Goal: Feedback & Contribution: Leave review/rating

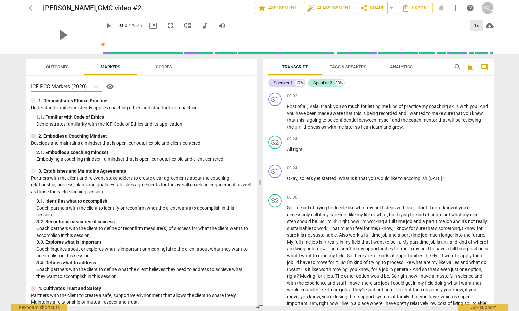
click at [478, 24] on div "1x" at bounding box center [477, 25] width 13 height 11
click at [480, 63] on li "1.5x" at bounding box center [482, 64] width 22 height 13
click at [273, 116] on span "play_arrow" at bounding box center [275, 117] width 8 height 8
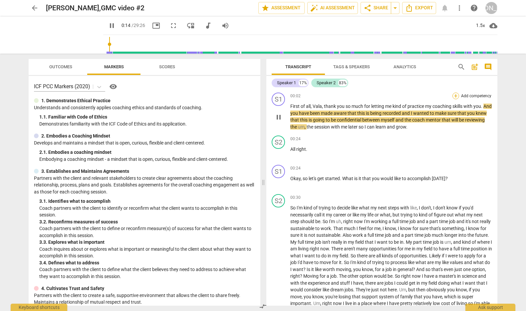
click at [454, 93] on div "+" at bounding box center [455, 95] width 7 height 7
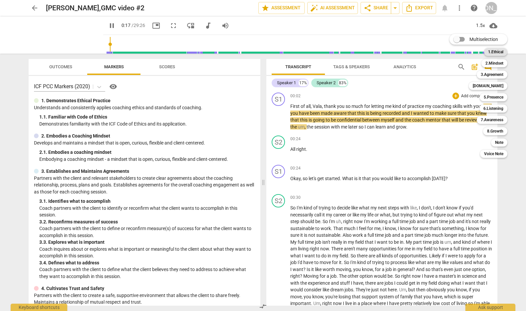
click at [496, 48] on b "1.Ethical" at bounding box center [495, 52] width 15 height 8
type input "19"
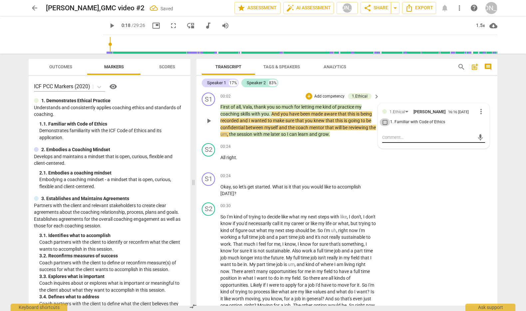
drag, startPoint x: 381, startPoint y: 123, endPoint x: 393, endPoint y: 140, distance: 20.9
click at [381, 124] on input "1. Familiar with Code of Ethics" at bounding box center [384, 122] width 11 height 8
checkbox input "true"
drag, startPoint x: 394, startPoint y: 139, endPoint x: 425, endPoint y: 138, distance: 31.0
click at [395, 139] on textarea at bounding box center [428, 137] width 92 height 6
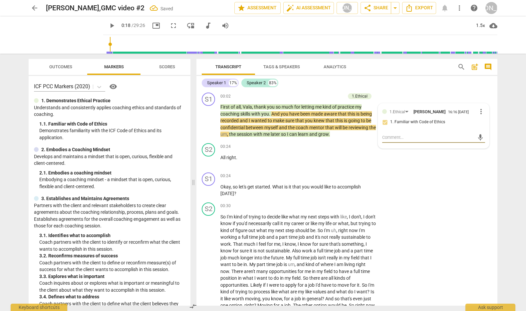
type textarea "E"
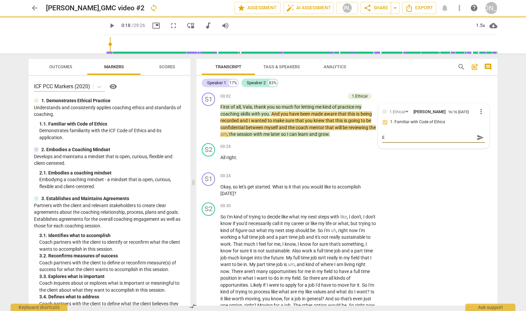
type textarea "Ex"
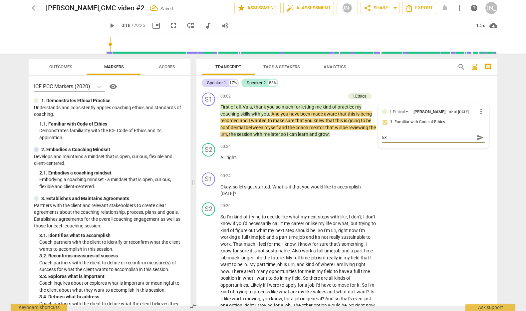
type textarea "Exc"
type textarea "Exce"
type textarea "Excel"
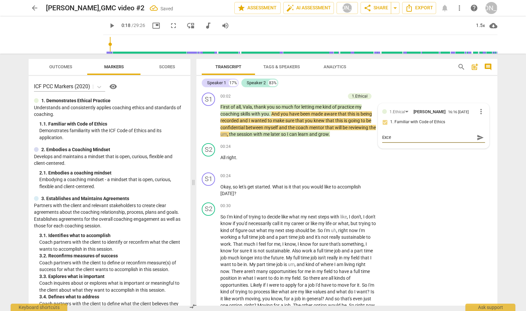
type textarea "Excel"
type textarea "Excell"
type textarea "Excelle"
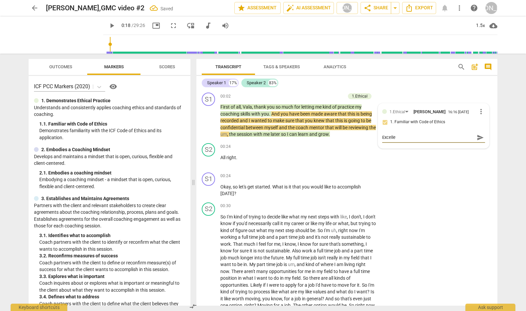
type textarea "Excellen"
type textarea "Excellent"
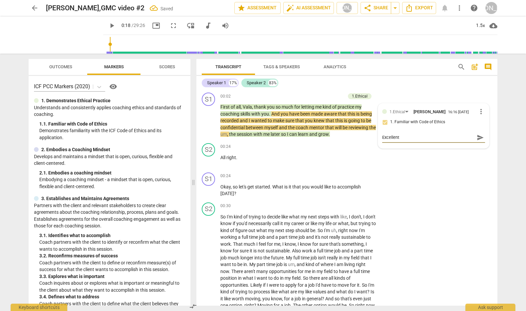
type textarea "Excellent"
type textarea "Excellent j"
type textarea "Excellent jo"
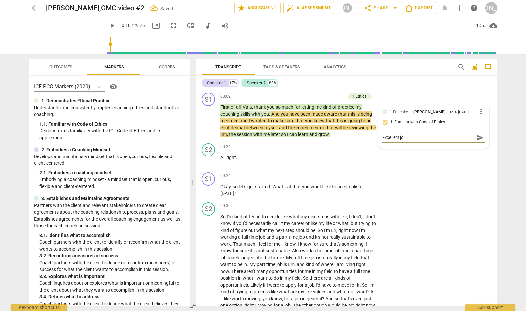
type textarea "Excellent job"
type textarea "Excellent job w"
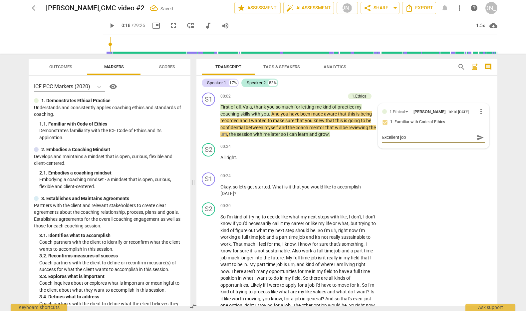
type textarea "Excellent job w"
type textarea "Excellent job wi"
type textarea "Excellent job wit"
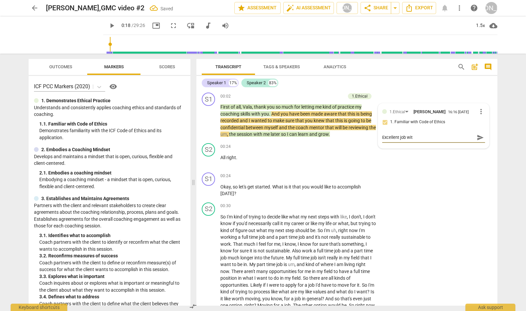
type textarea "Excellent job with"
type textarea "Excellent job with m"
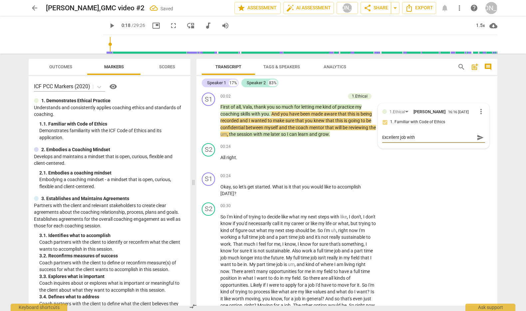
type textarea "Excellent job with m"
type textarea "Excellent job with me"
type textarea "Excellent job with men"
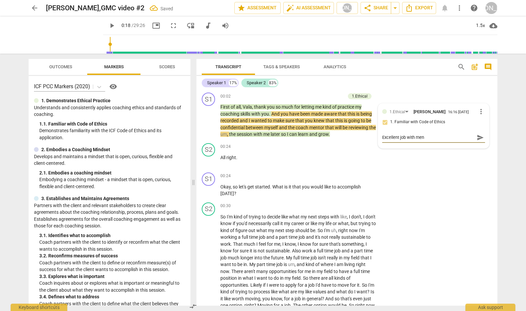
type textarea "Excellent job with ment"
type textarea "Excellent job with menti"
type textarea "Excellent job with mentio"
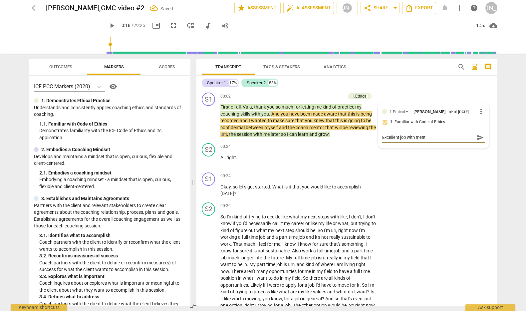
type textarea "Excellent job with mentio"
type textarea "Excellent job with mention"
type textarea "Excellent job with mentioni"
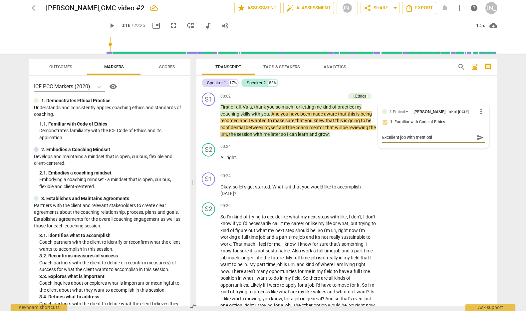
type textarea "Excellent job with mentionin"
type textarea "Excellent job with mentioning"
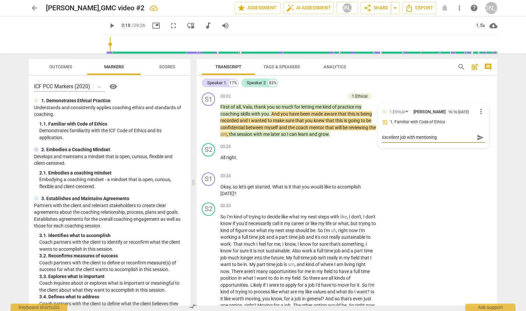
type textarea "Excellent job with mentioning"
type textarea "Excellent job with mentioning t"
type textarea "Excellent job with mentioning th"
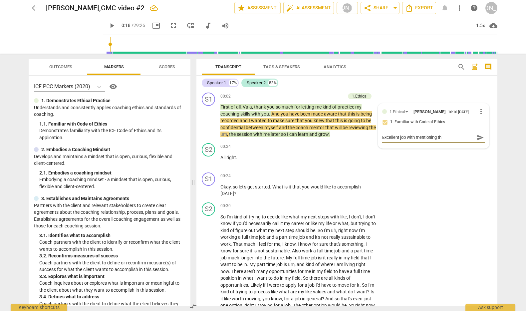
type textarea "Excellent job with mentioning the"
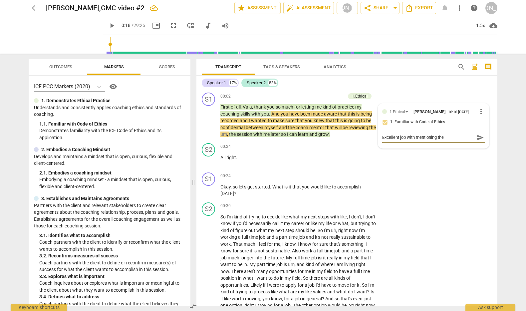
type textarea "Excellent job with mentioning the"
type textarea "Excellent job with mentioning th"
type textarea "Excellent job with mentioning tha"
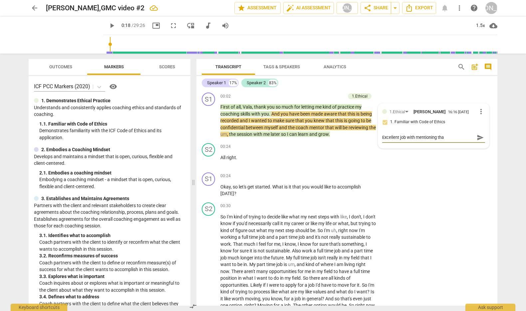
type textarea "Excellent job with mentioning that"
type textarea "Excellent job with mentioning that c"
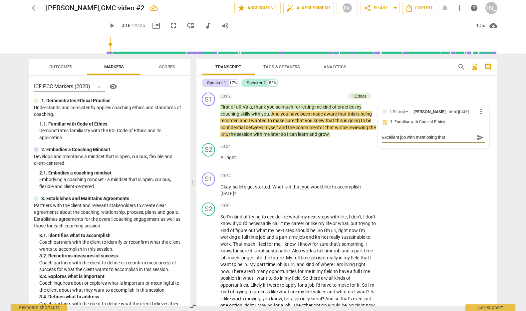
type textarea "Excellent job with mentioning that c"
type textarea "Excellent job with mentioning that co"
type textarea "Excellent job with mentioning that con"
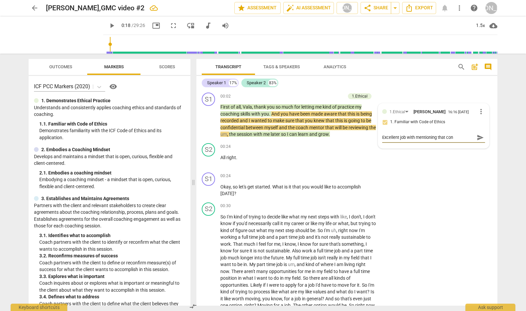
type textarea "Excellent job with mentioning that conv"
type textarea "Excellent job with mentioning that conve"
type textarea "Excellent job with mentioning that conver"
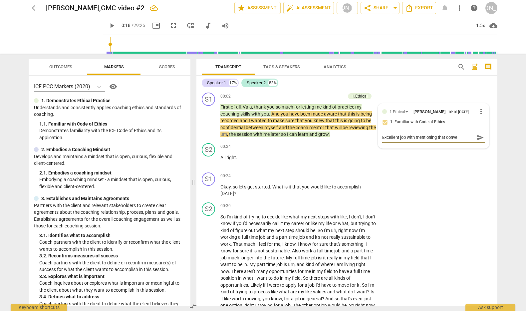
type textarea "Excellent job with mentioning that conver"
type textarea "Excellent job with mentioning that convers"
type textarea "Excellent job with mentioning that conversa"
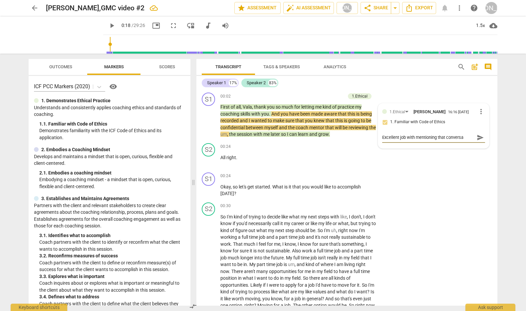
type textarea "Excellent job with mentioning that conversat"
type textarea "Excellent job with mentioning that conversati"
type textarea "Excellent job with mentioning that conversatio"
type textarea "Excellent job with mentioning that conversation"
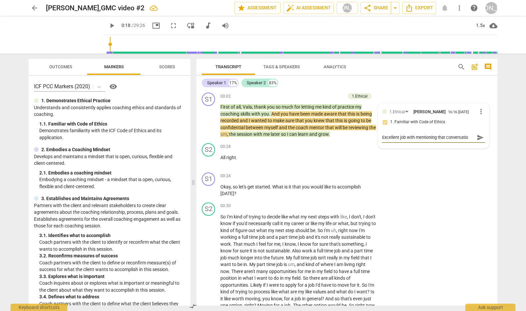
type textarea "Excellent job with mentioning that conversation"
type textarea "Excellent job with mentioning that conversation w"
type textarea "Excellent job with mentioning that conversation wo"
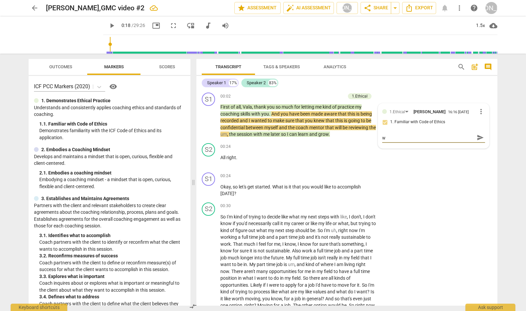
type textarea "Excellent job with mentioning that conversation wo"
type textarea "Excellent job with mentioning that conversation wou"
type textarea "Excellent job with mentioning that conversation [PERSON_NAME]"
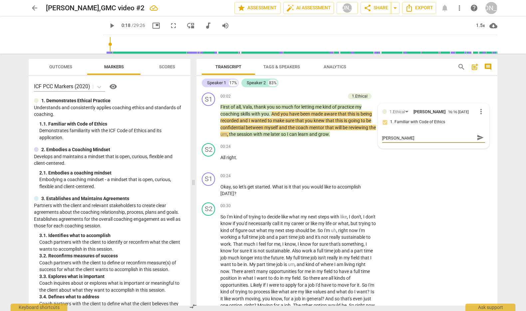
type textarea "Excellent job with mentioning that conversation would"
type textarea "Excellent job with mentioning that conversation would b"
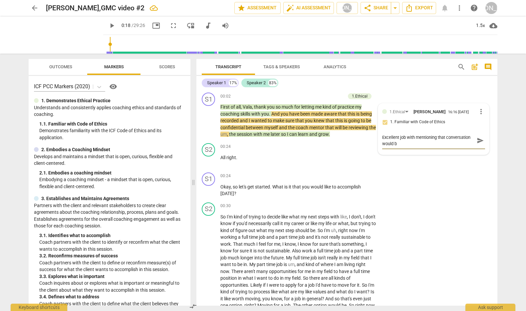
type textarea "Excellent job with mentioning that conversation would be"
type textarea "Excellent job with mentioning that conversation would be r"
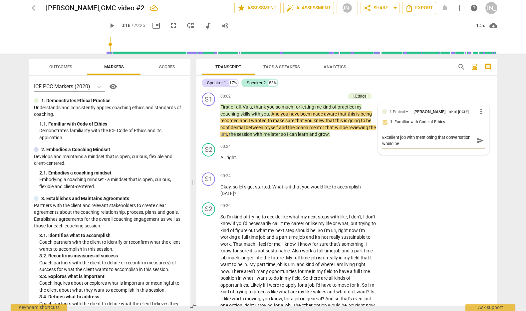
type textarea "Excellent job with mentioning that conversation would be r"
type textarea "Excellent job with mentioning that conversation would be re"
type textarea "Excellent job with mentioning that conversation would be rec"
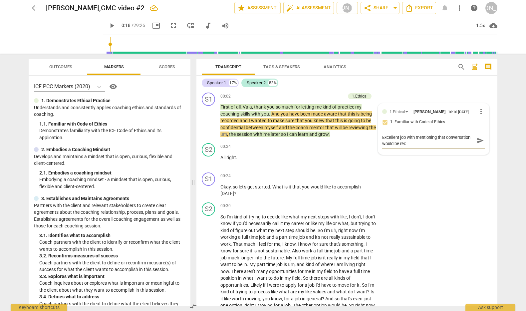
type textarea "Excellent job with mentioning that conversation would be reco"
type textarea "Excellent job with mentioning that conversation would be recor"
type textarea "Excellent job with mentioning that conversation would be record"
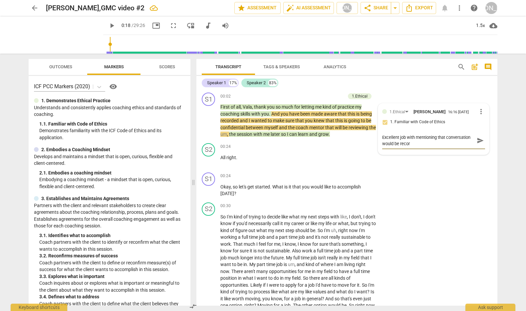
type textarea "Excellent job with mentioning that conversation would be record"
type textarea "Excellent job with mentioning that conversation would be recorde"
type textarea "Excellent job with mentioning that conversation would be recorded"
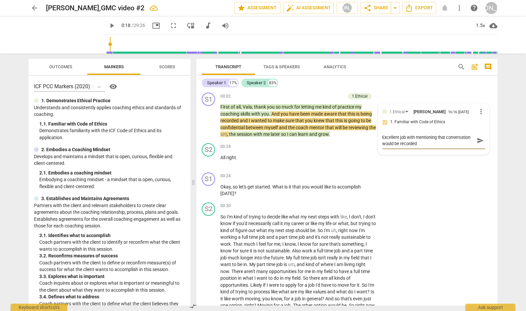
type textarea "Excellent job with mentioning that conversation would be recorded"
type textarea "Excellent job with mentioning that conversation would be recorded a"
type textarea "Excellent job with mentioning that conversation would be recorded an"
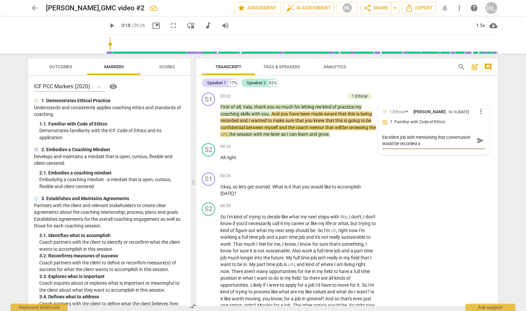
type textarea "Excellent job with mentioning that conversation would be recorded an"
type textarea "Excellent job with mentioning that conversation would be recorded and"
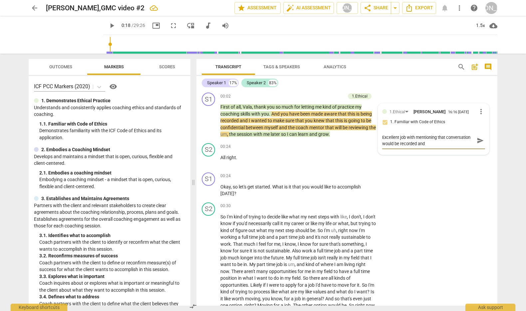
type textarea "Excellent job with mentioning that conversation would be recorded and c"
type textarea "Excellent job with mentioning that conversation would be recorded and co"
type textarea "Excellent job with mentioning that conversation would be recorded and con"
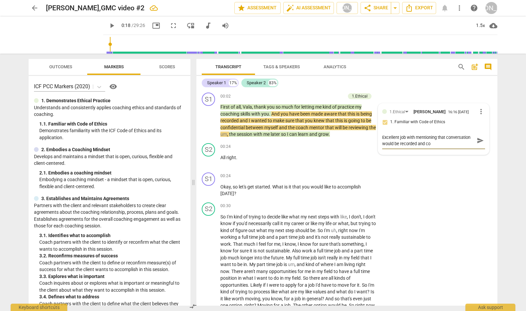
type textarea "Excellent job with mentioning that conversation would be recorded and con"
type textarea "Excellent job with mentioning that conversation would be recorded and conf"
type textarea "Excellent job with mentioning that conversation would be recorded and [PERSON_N…"
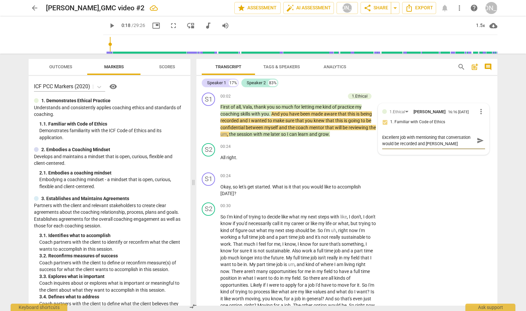
type textarea "Excellent job with mentioning that conversation would be recorded and confid"
type textarea "Excellent job with mentioning that conversation would be recorded and confide"
type textarea "Excellent job with mentioning that conversation would be recorded and confiden"
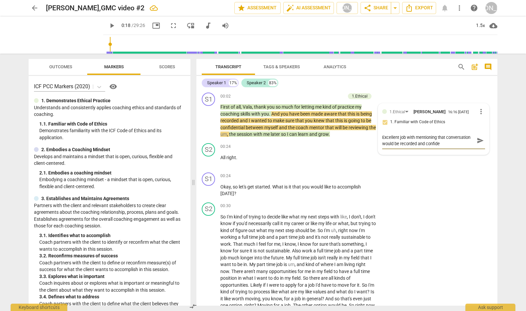
type textarea "Excellent job with mentioning that conversation would be recorded and confiden"
type textarea "Excellent job with mentioning that conversation would be recorded and confident"
type textarea "Excellent job with mentioning that conversation would be recorded and confidenti"
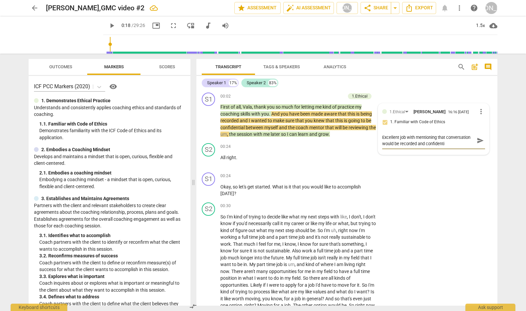
type textarea "Excellent job with mentioning that conversation would be recorded and confident…"
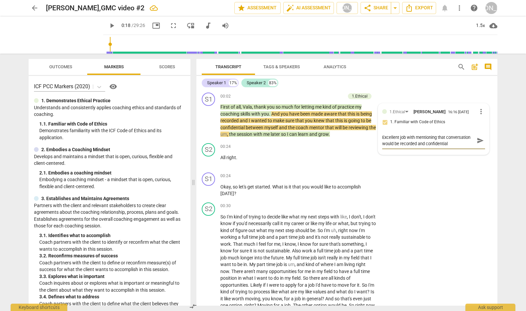
type textarea "Excellent job with mentioning that conversation would be recorded and confident…"
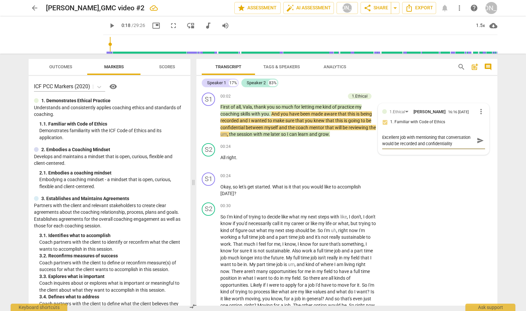
type textarea "Excellent job with mentioning that conversation would be recorded and confident…"
drag, startPoint x: 478, startPoint y: 142, endPoint x: 475, endPoint y: 144, distance: 3.4
click at [478, 142] on span "send" at bounding box center [479, 140] width 7 height 7
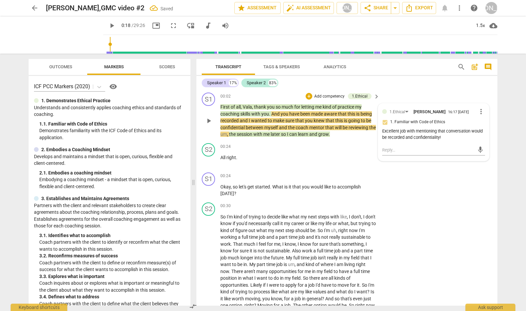
click at [208, 117] on span "play_arrow" at bounding box center [209, 121] width 8 height 8
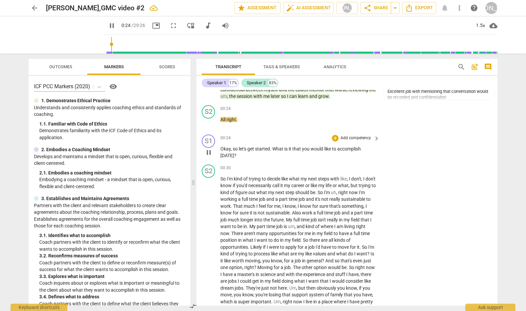
scroll to position [38, 0]
click at [334, 135] on div "+" at bounding box center [335, 137] width 7 height 7
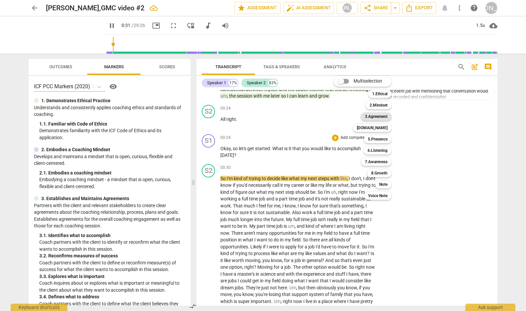
click at [383, 115] on b "3.Agreement" at bounding box center [376, 116] width 23 height 8
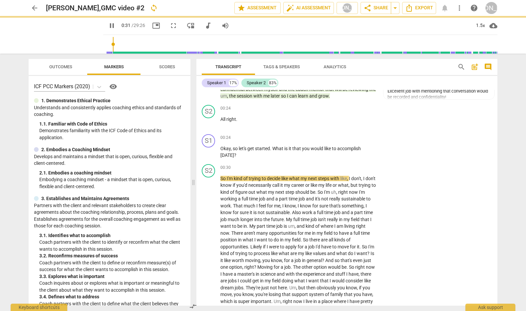
type input "32"
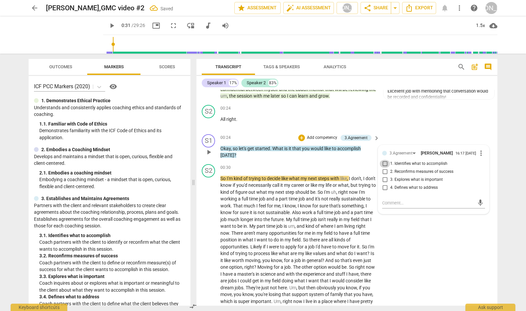
drag, startPoint x: 383, startPoint y: 163, endPoint x: 389, endPoint y: 184, distance: 21.8
click at [383, 164] on input "1. Identifies what to accomplish" at bounding box center [384, 164] width 11 height 8
checkbox input "true"
drag, startPoint x: 389, startPoint y: 205, endPoint x: 407, endPoint y: 198, distance: 19.4
click at [390, 205] on textarea at bounding box center [428, 203] width 92 height 6
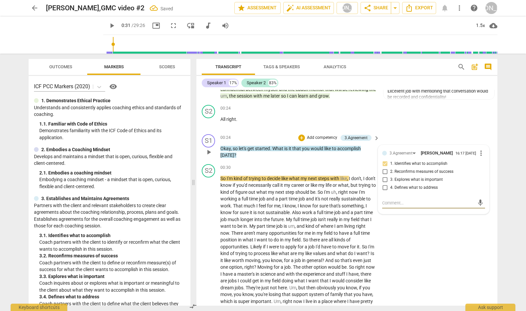
type textarea "G"
type textarea "Gr"
type textarea "Gre"
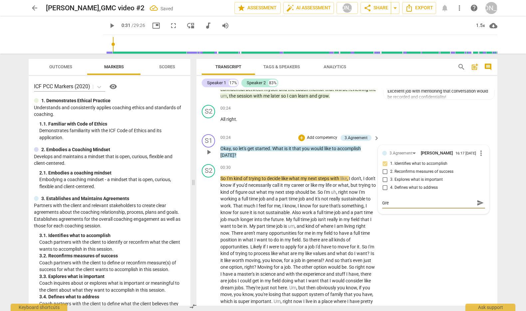
type textarea "Grea"
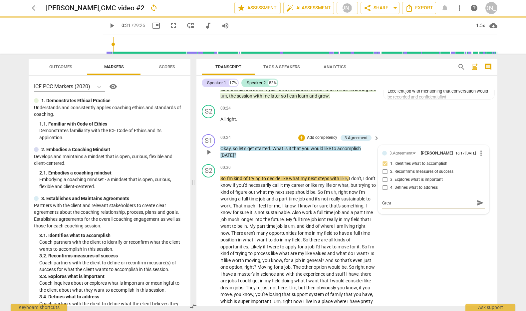
type textarea "Great"
type textarea "Great f"
type textarea "Great fi"
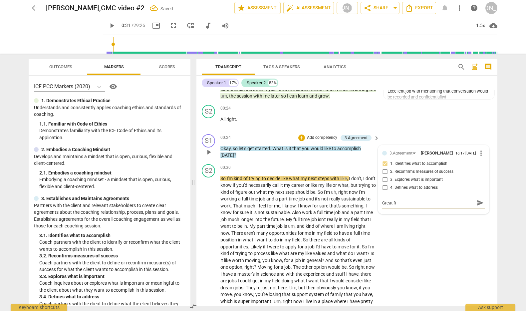
type textarea "Great fir"
type textarea "Great firs"
type textarea "Great first"
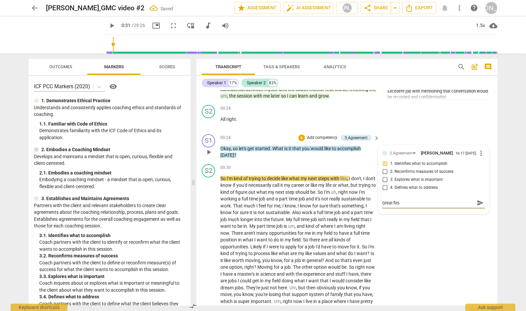
type textarea "Great first"
type textarea "Great first q"
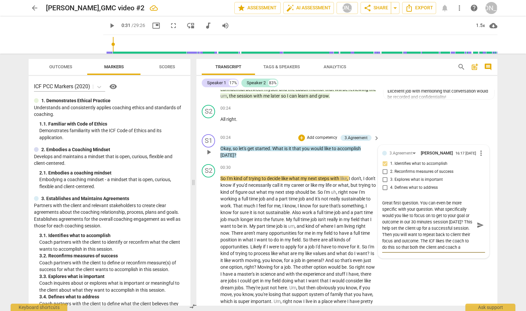
scroll to position [6, 0]
click at [477, 226] on span "send" at bounding box center [479, 224] width 7 height 7
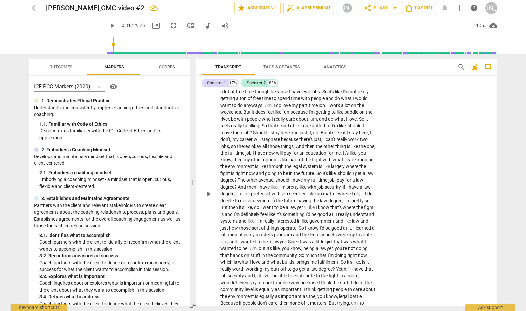
scroll to position [266, 0]
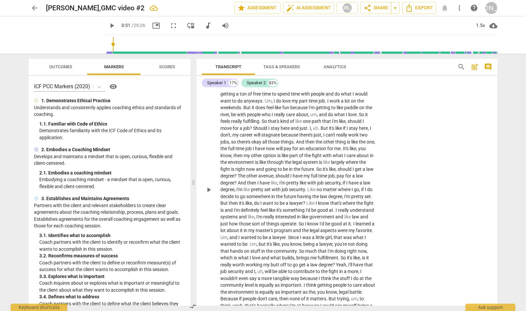
click at [209, 193] on span "play_arrow" at bounding box center [209, 190] width 8 height 8
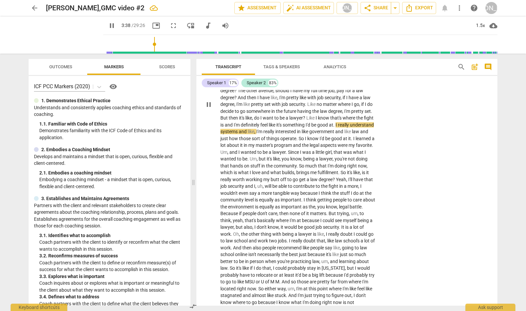
scroll to position [352, 0]
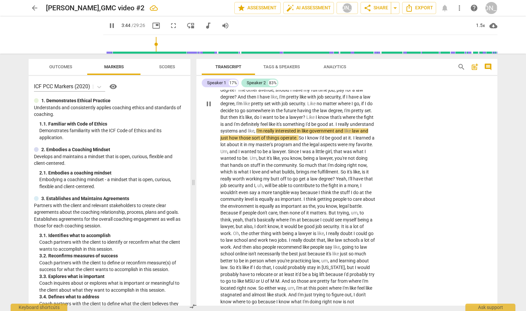
click at [207, 106] on span "pause" at bounding box center [209, 104] width 8 height 8
click at [207, 105] on span "play_arrow" at bounding box center [209, 104] width 8 height 8
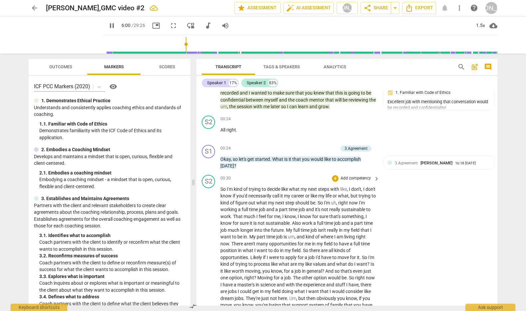
scroll to position [9, 0]
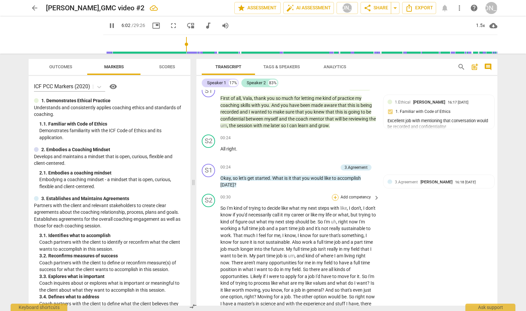
click at [334, 197] on div "+" at bounding box center [335, 197] width 7 height 7
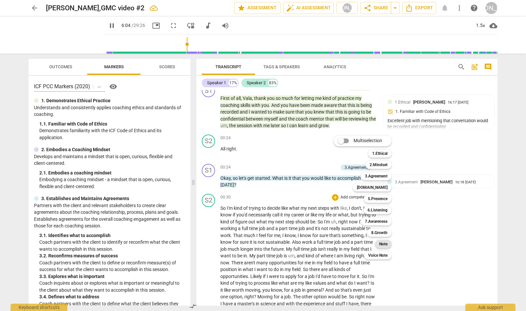
click at [384, 243] on b "Note" at bounding box center [383, 244] width 8 height 8
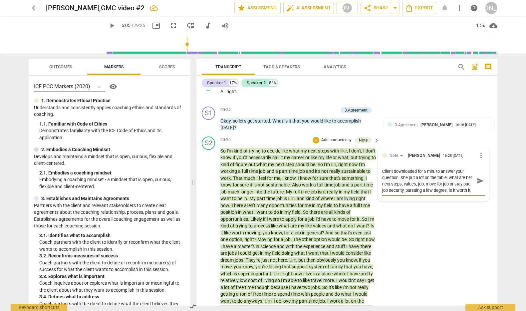
scroll to position [60, 0]
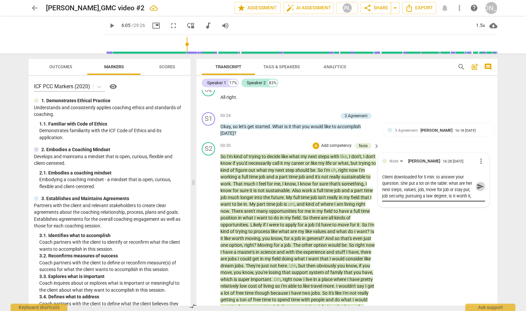
click at [478, 186] on span "send" at bounding box center [479, 186] width 7 height 7
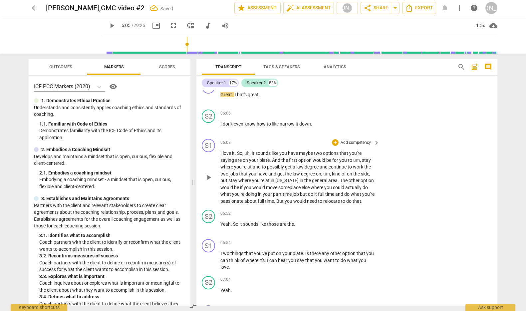
scroll to position [625, 0]
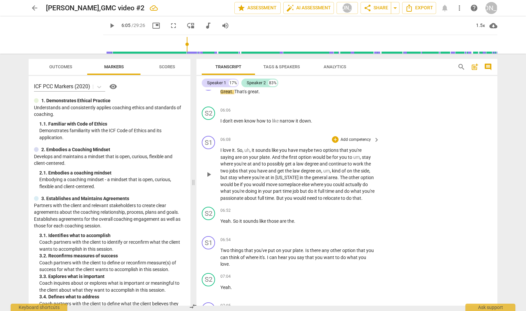
click at [207, 178] on span "play_arrow" at bounding box center [209, 174] width 8 height 8
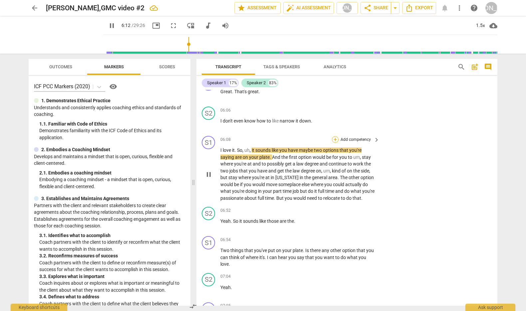
click at [335, 143] on div "+" at bounding box center [335, 139] width 7 height 7
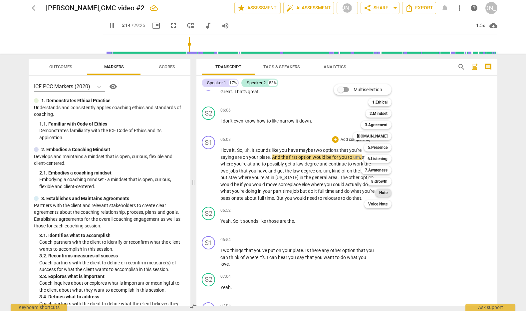
click at [385, 192] on b "Note" at bounding box center [383, 193] width 8 height 8
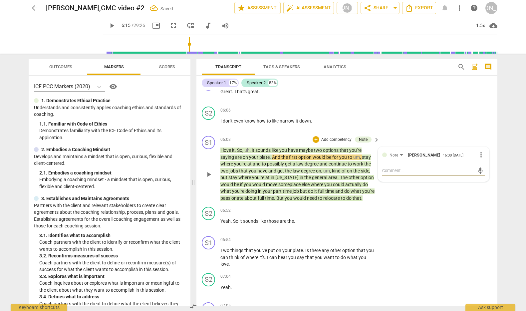
drag, startPoint x: 400, startPoint y: 176, endPoint x: 412, endPoint y: 175, distance: 11.7
click at [412, 174] on textarea at bounding box center [428, 170] width 92 height 6
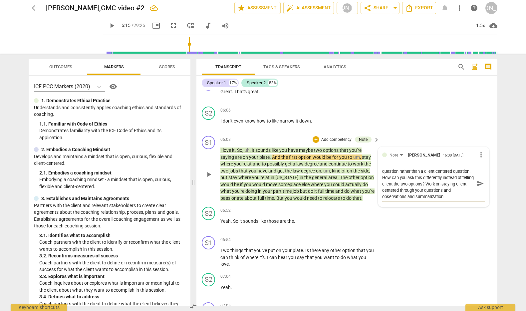
scroll to position [12, 0]
click at [477, 187] on span "send" at bounding box center [479, 183] width 7 height 7
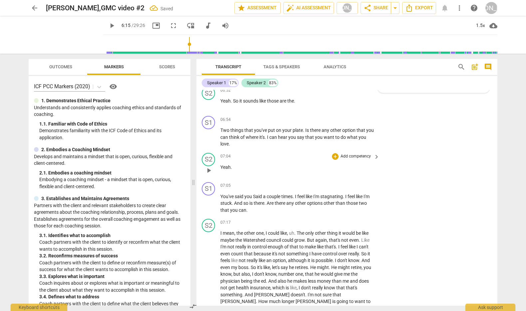
scroll to position [746, 0]
click at [207, 141] on span "play_arrow" at bounding box center [209, 137] width 8 height 8
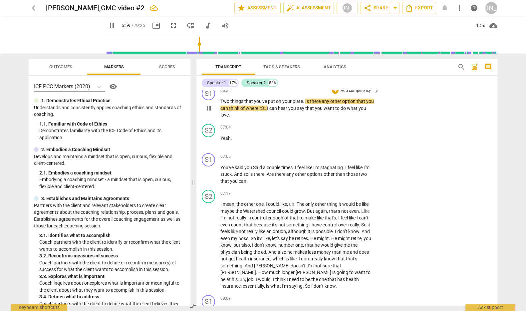
scroll to position [777, 0]
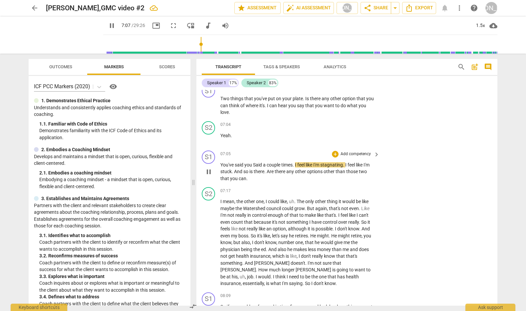
click at [209, 176] on span "pause" at bounding box center [209, 172] width 8 height 8
click at [208, 176] on span "play_arrow" at bounding box center [209, 172] width 8 height 8
click at [342, 157] on p "Add competency" at bounding box center [356, 154] width 32 height 6
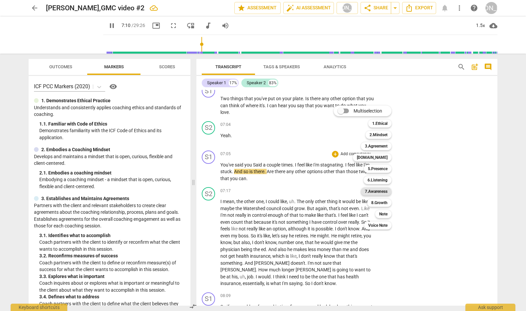
click at [381, 188] on b "7.Awareness" at bounding box center [376, 191] width 23 height 8
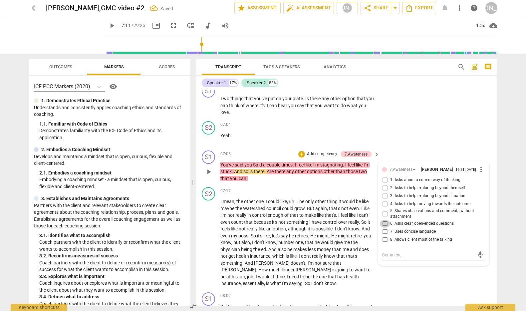
click at [384, 228] on input "6. Asks clear, open-ended questions" at bounding box center [384, 224] width 11 height 8
drag, startPoint x: 396, startPoint y: 273, endPoint x: 404, endPoint y: 271, distance: 8.3
click at [397, 258] on textarea at bounding box center [428, 255] width 92 height 6
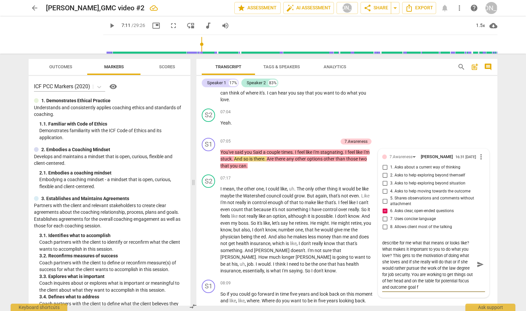
scroll to position [25, 0]
click at [478, 268] on span "send" at bounding box center [479, 264] width 7 height 7
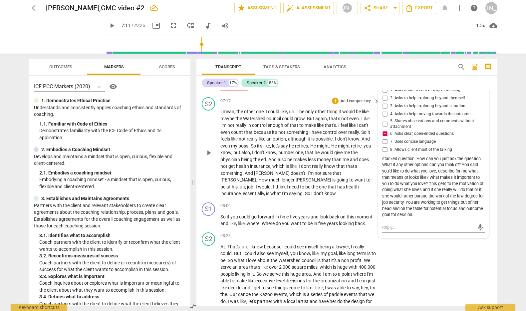
scroll to position [854, 0]
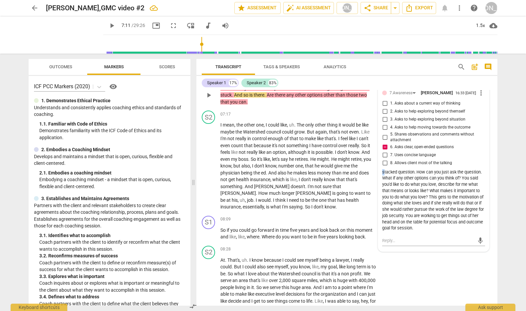
click at [382, 189] on div "stacked question. How can you just ask the question. What if any other options …" at bounding box center [433, 200] width 103 height 63
click at [205, 170] on span "play_arrow" at bounding box center [209, 166] width 8 height 8
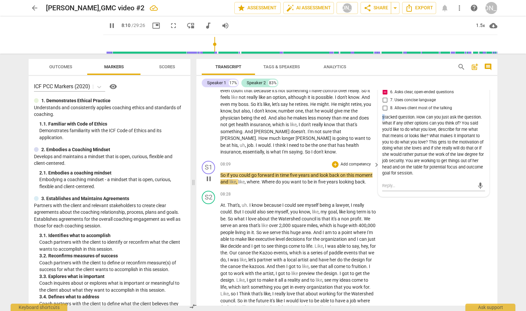
scroll to position [910, 0]
click at [209, 182] on span "pause" at bounding box center [209, 178] width 8 height 8
click at [207, 182] on span "play_arrow" at bounding box center [209, 178] width 8 height 8
click at [335, 167] on div "+" at bounding box center [335, 163] width 7 height 7
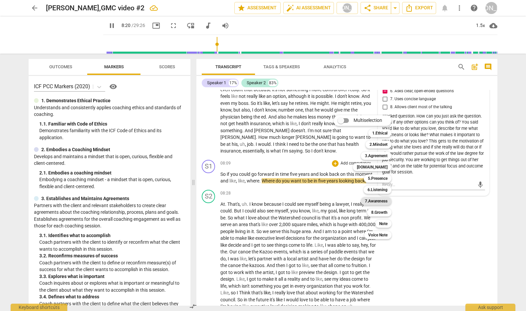
click at [382, 201] on b "7.Awareness" at bounding box center [376, 201] width 23 height 8
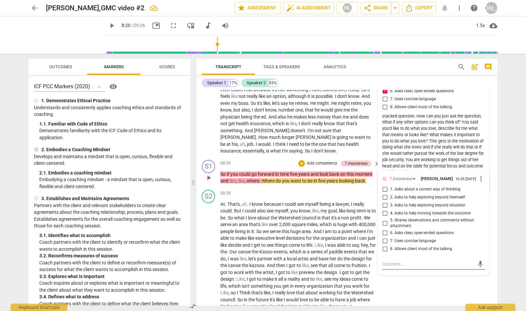
click at [383, 217] on input "4. Asks to help moving towards the outcome" at bounding box center [384, 213] width 11 height 8
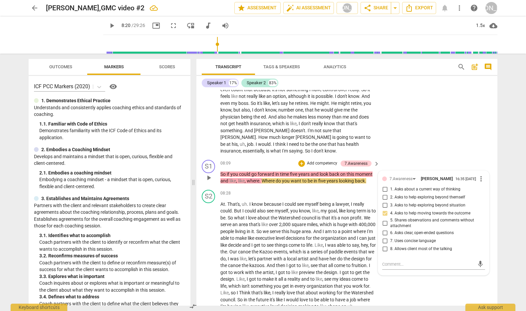
click at [383, 217] on input "4. Asks to help moving towards the outcome" at bounding box center [384, 213] width 11 height 8
click at [383, 201] on input "2. Asks to help exploring beyond themself" at bounding box center [384, 197] width 11 height 8
click at [383, 209] on input "3. Asks to help exploring beyond situation" at bounding box center [384, 205] width 11 height 8
click at [321, 167] on div "+ Add competency" at bounding box center [318, 163] width 40 height 7
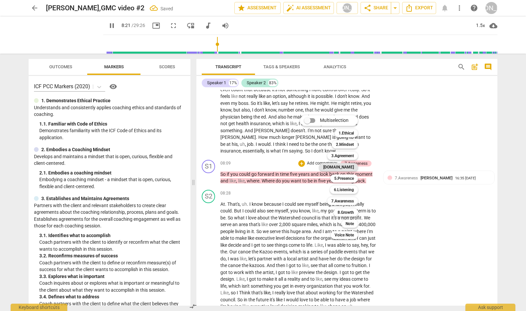
click at [347, 165] on b "[DOMAIN_NAME]" at bounding box center [338, 167] width 31 height 8
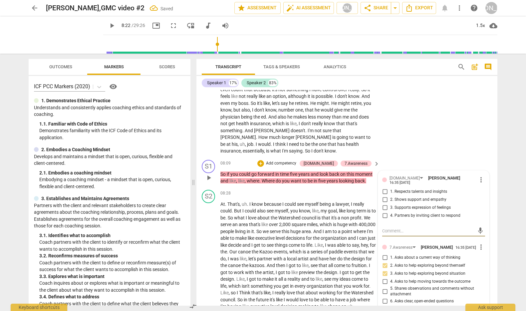
click at [383, 220] on input "4. Partners by inviting client to respond" at bounding box center [384, 216] width 11 height 8
click at [297, 166] on p "Add competency" at bounding box center [281, 163] width 32 height 6
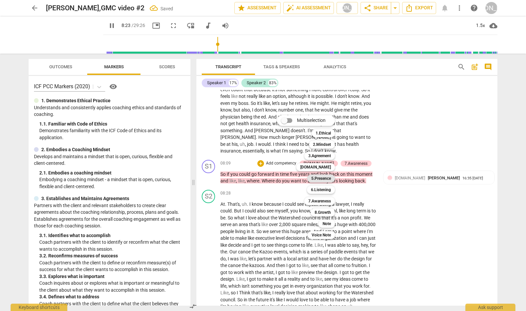
click at [329, 179] on b "5.Presence" at bounding box center [321, 178] width 20 height 8
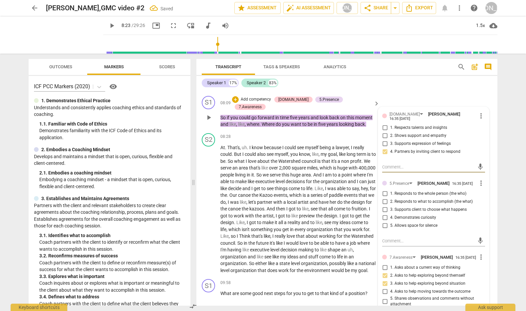
scroll to position [974, 0]
click at [384, 205] on input "2. Responds to what to accomplish (the what)" at bounding box center [384, 201] width 11 height 8
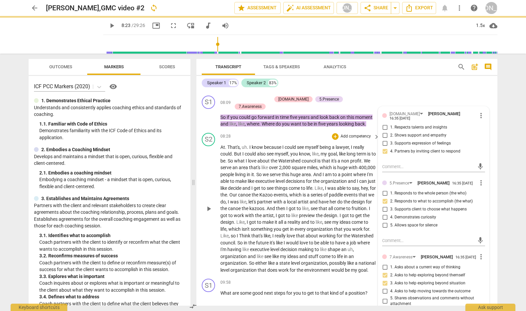
click at [207, 213] on span "play_arrow" at bounding box center [209, 209] width 8 height 8
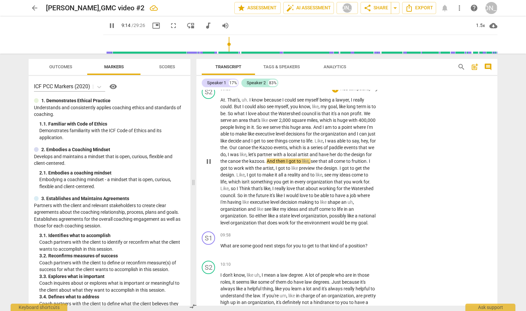
scroll to position [1023, 0]
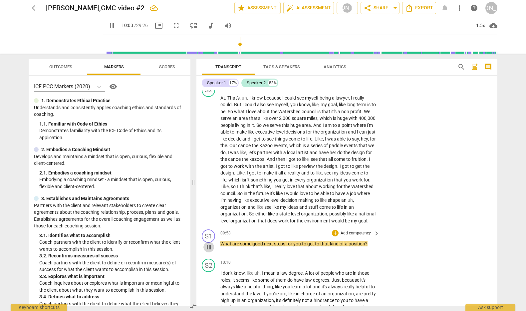
click at [209, 251] on span "pause" at bounding box center [209, 247] width 8 height 8
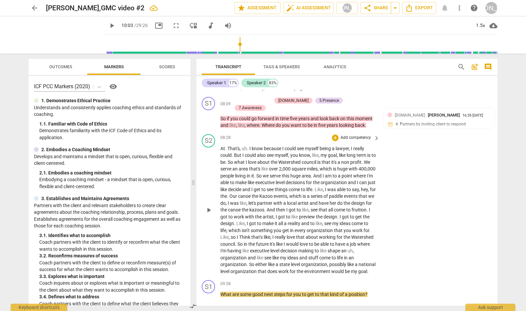
scroll to position [972, 0]
click at [333, 141] on div "+" at bounding box center [335, 138] width 7 height 7
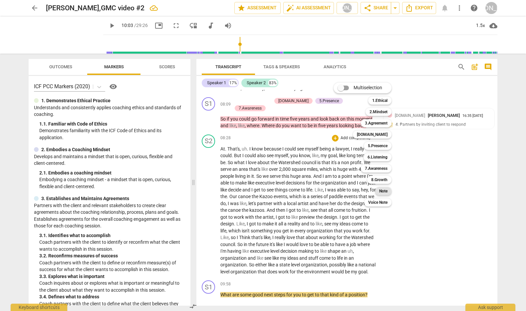
click at [385, 190] on b "Note" at bounding box center [383, 191] width 8 height 8
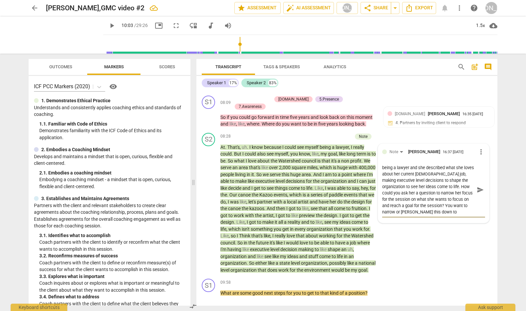
scroll to position [12, 0]
click at [478, 193] on span "send" at bounding box center [479, 189] width 7 height 7
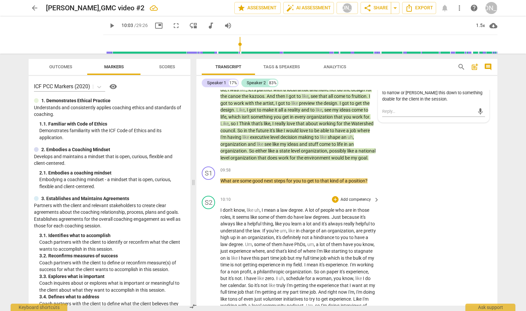
scroll to position [1086, 0]
click at [336, 173] on div "+" at bounding box center [335, 169] width 7 height 7
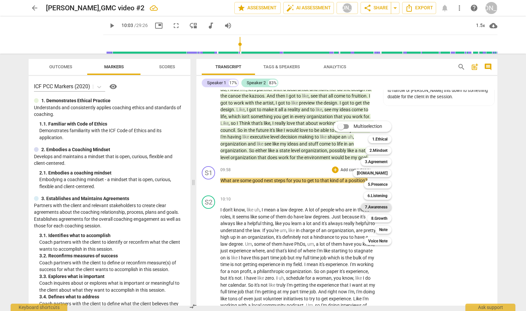
click at [380, 206] on b "7.Awareness" at bounding box center [376, 207] width 23 height 8
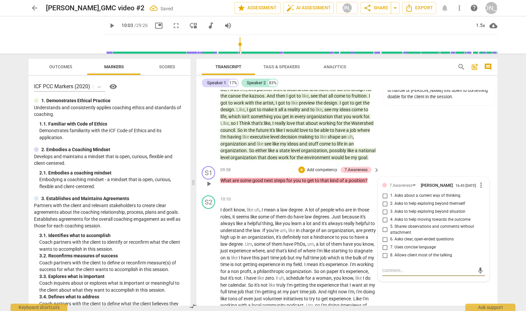
click at [382, 243] on input "6. Asks clear, open-ended questions" at bounding box center [384, 239] width 11 height 8
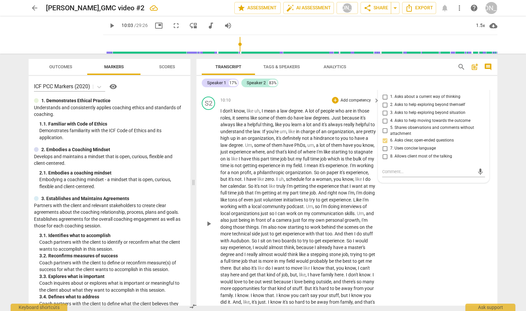
scroll to position [1186, 0]
